Goal: Task Accomplishment & Management: Manage account settings

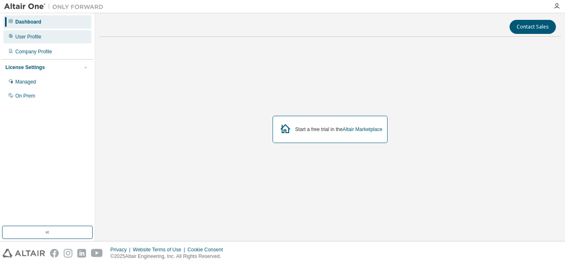
click at [44, 41] on div "User Profile" at bounding box center [47, 36] width 88 height 13
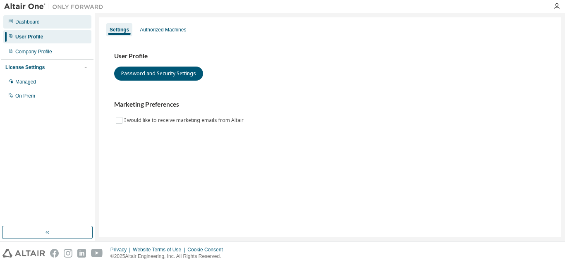
click at [38, 22] on div "Dashboard" at bounding box center [27, 22] width 24 height 7
